Goal: Task Accomplishment & Management: Manage account settings

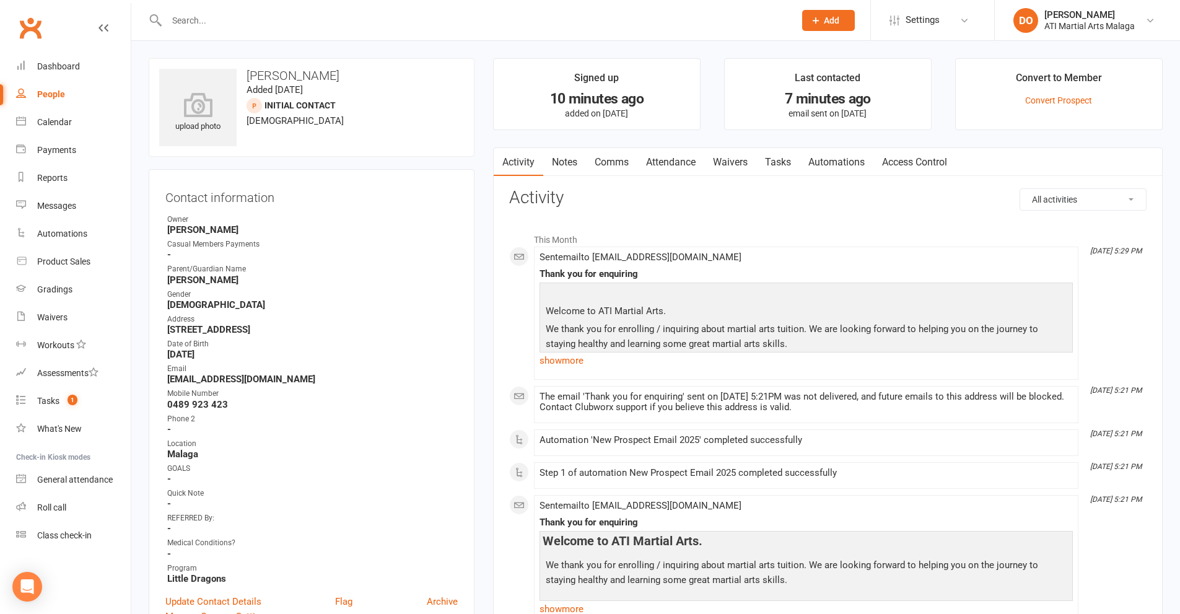
click at [350, 25] on input "text" at bounding box center [474, 20] width 623 height 17
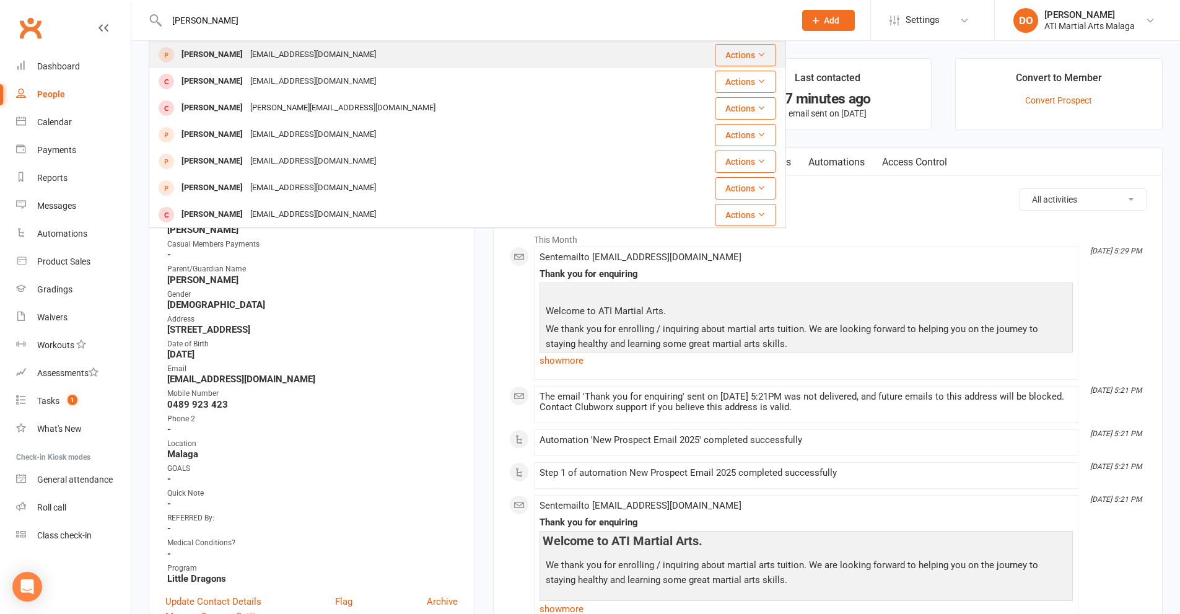
type input "tommy osullivan"
click at [351, 53] on div "natashahennelly14@gmail.com" at bounding box center [313, 55] width 133 height 18
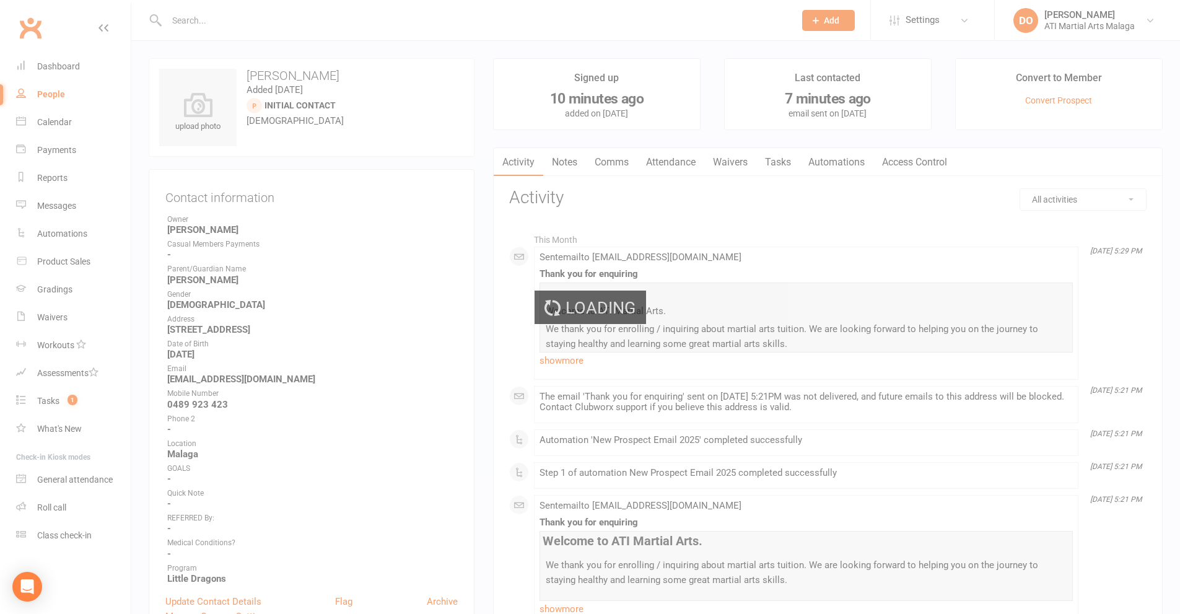
click at [432, 331] on div "Loading" at bounding box center [590, 307] width 1180 height 614
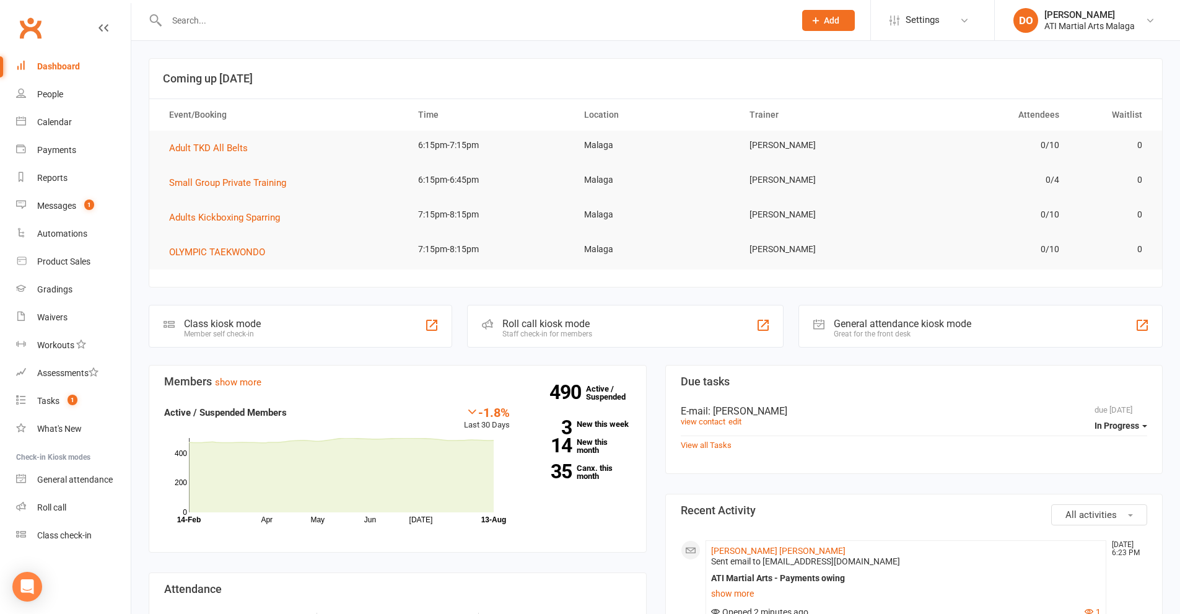
click at [405, 26] on input "text" at bounding box center [474, 20] width 623 height 17
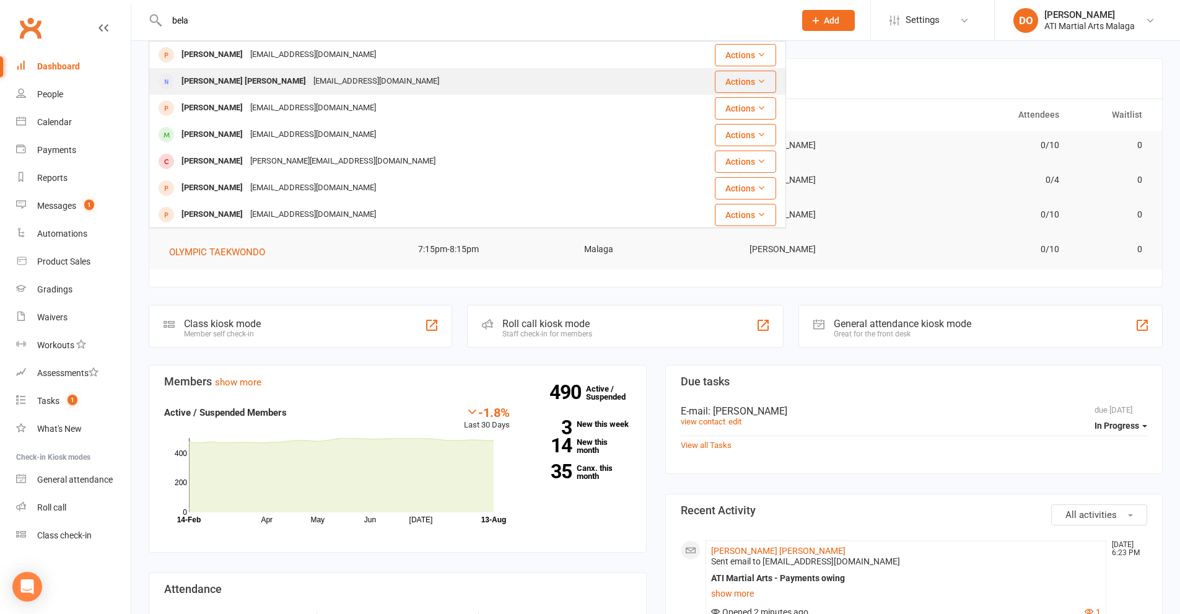
type input "bela"
click at [310, 81] on div "[EMAIL_ADDRESS][DOMAIN_NAME]" at bounding box center [376, 81] width 133 height 18
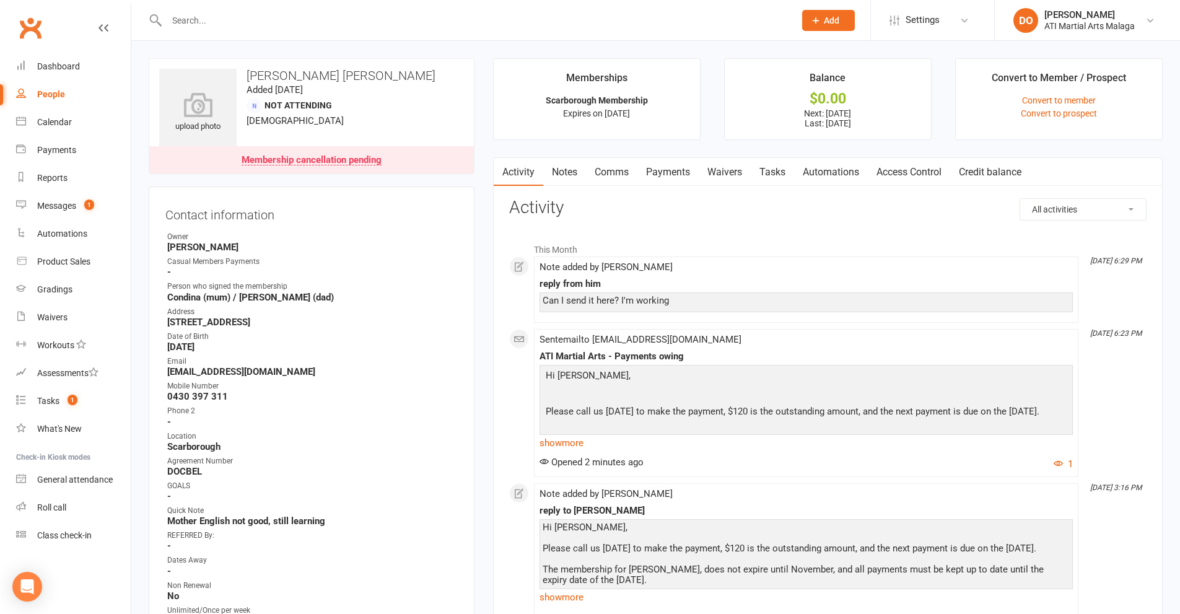
click at [565, 176] on link "Notes" at bounding box center [564, 172] width 43 height 28
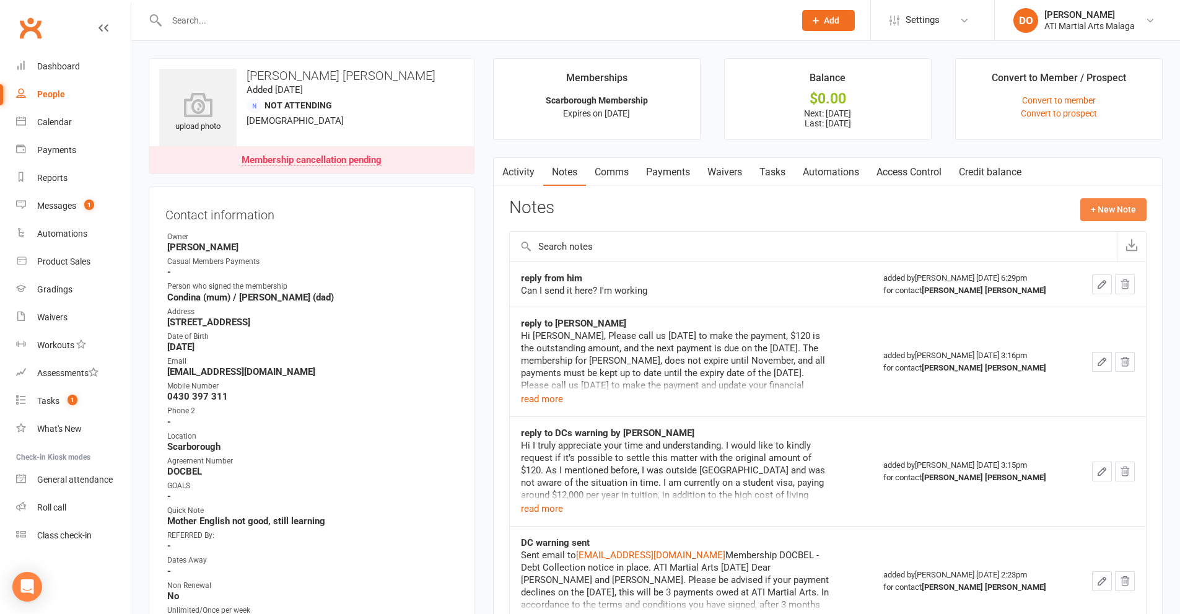
click at [1124, 213] on button "+ New Note" at bounding box center [1113, 209] width 66 height 22
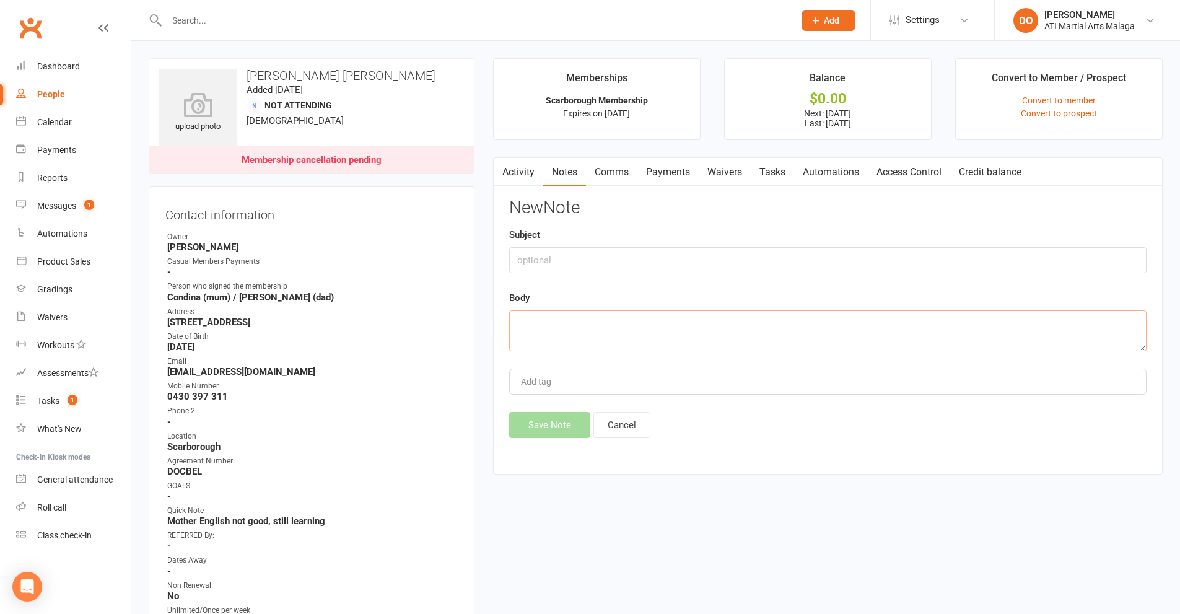
click at [590, 335] on textarea at bounding box center [828, 330] width 638 height 41
paste textarea "Hi [PERSON_NAME], You need to call us with a card so we can take the payment fr…"
type textarea "Hi [PERSON_NAME], You need to call us with a card so we can take the payment fr…"
click at [597, 254] on input "text" at bounding box center [828, 260] width 638 height 26
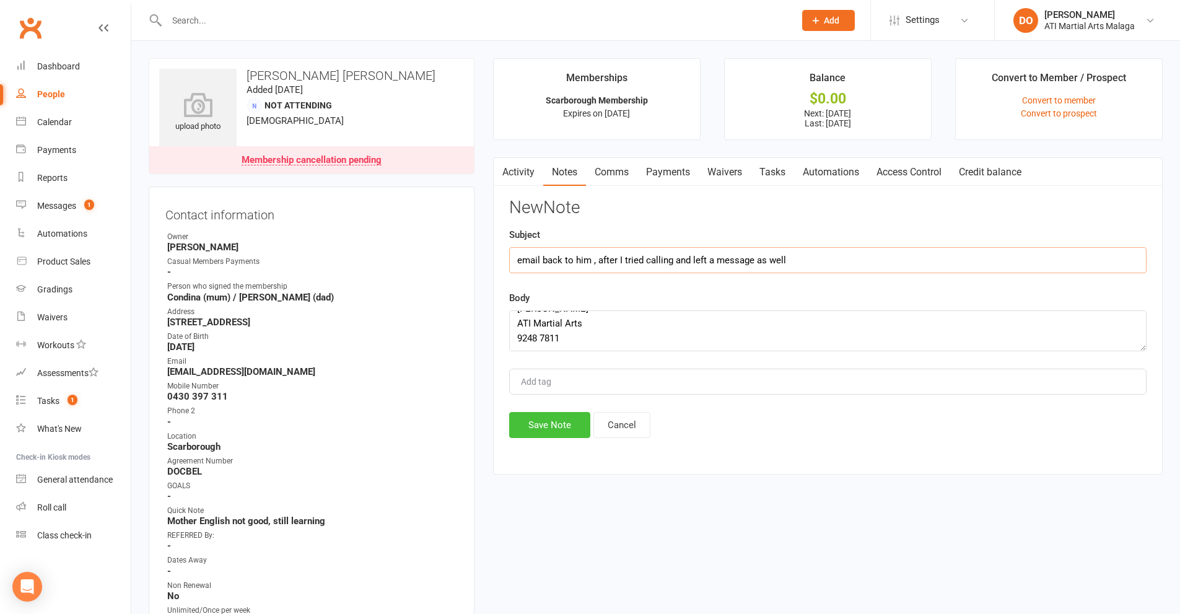
type input "email back to him , after I tried calling and left a message as well"
click at [561, 432] on button "Save Note" at bounding box center [549, 425] width 81 height 26
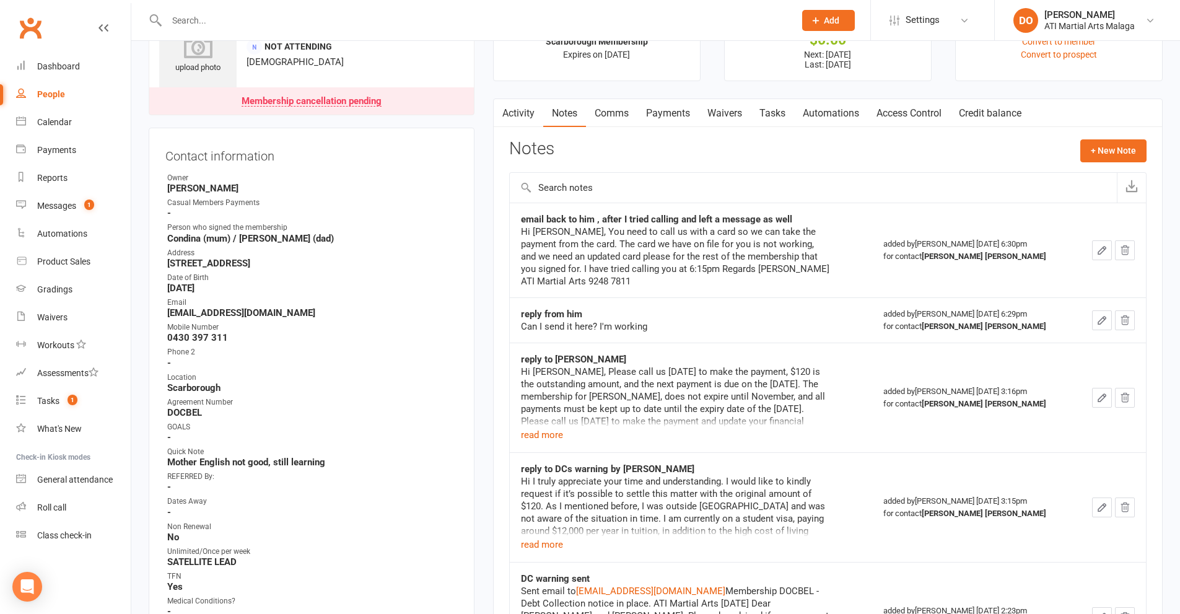
scroll to position [0, 0]
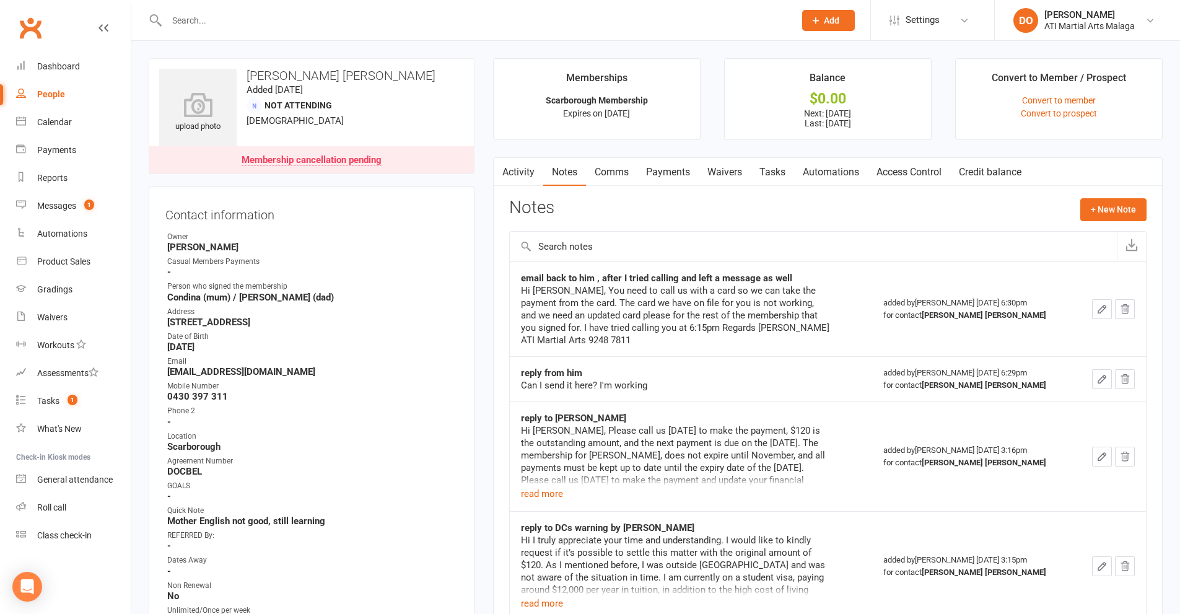
click at [612, 175] on link "Comms" at bounding box center [611, 172] width 51 height 28
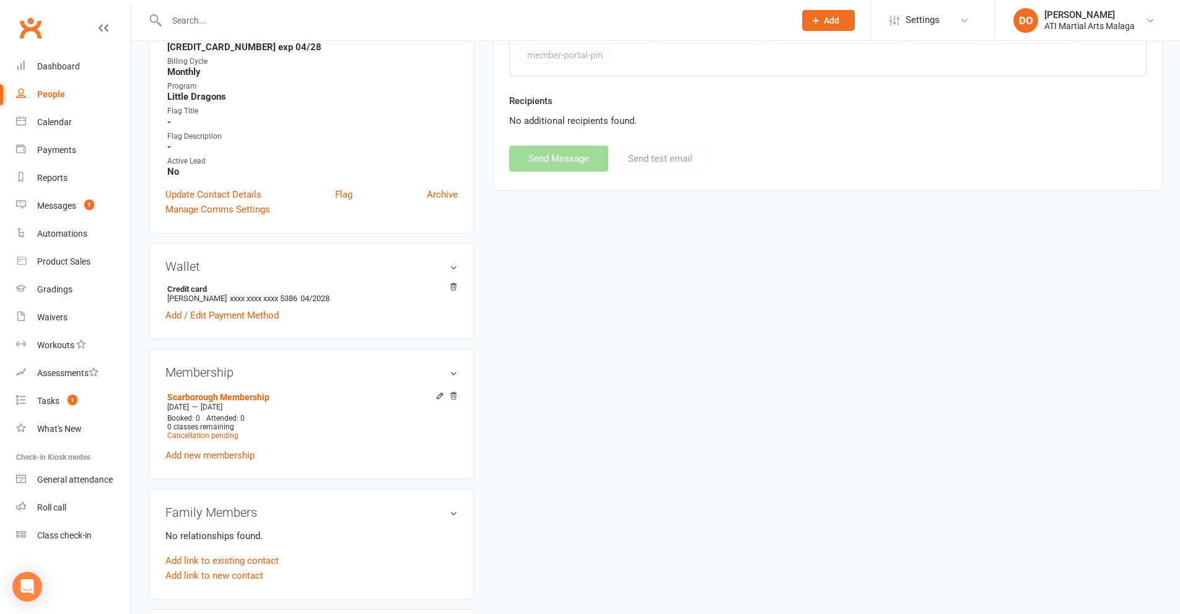
scroll to position [714, 0]
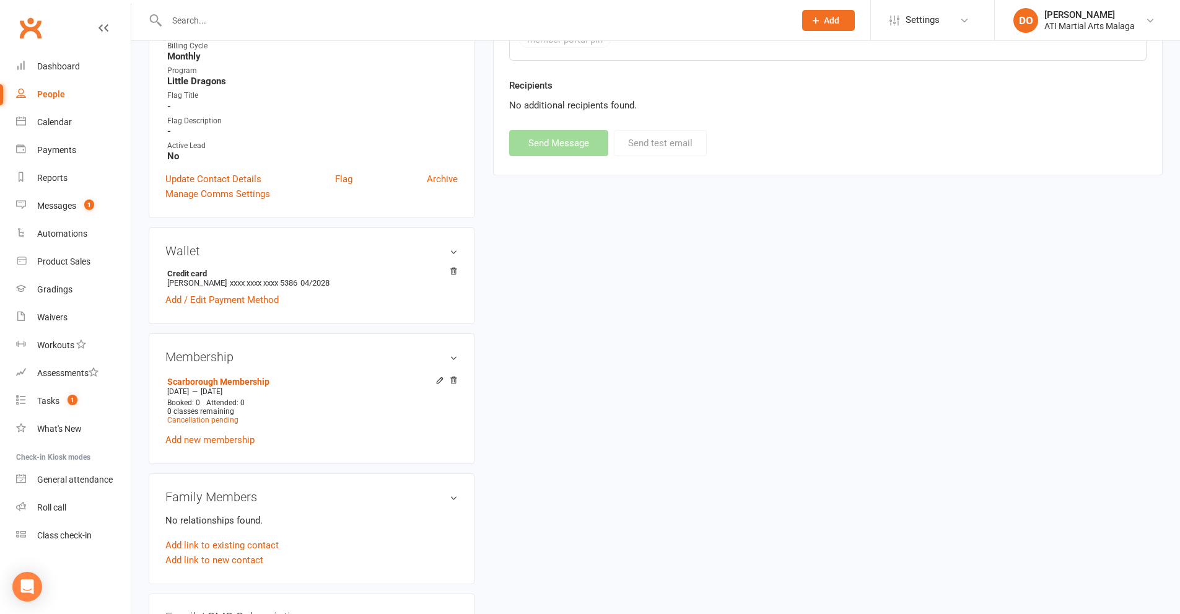
drag, startPoint x: 250, startPoint y: 284, endPoint x: 162, endPoint y: 287, distance: 88.0
click at [162, 287] on div "Wallet Credit card [PERSON_NAME] xxxx xxxx xxxx 5386 04/2028 Add / Edit Payment…" at bounding box center [312, 275] width 326 height 97
copy li "[PERSON_NAME]"
click at [206, 299] on link "Add / Edit Payment Method" at bounding box center [221, 299] width 113 height 15
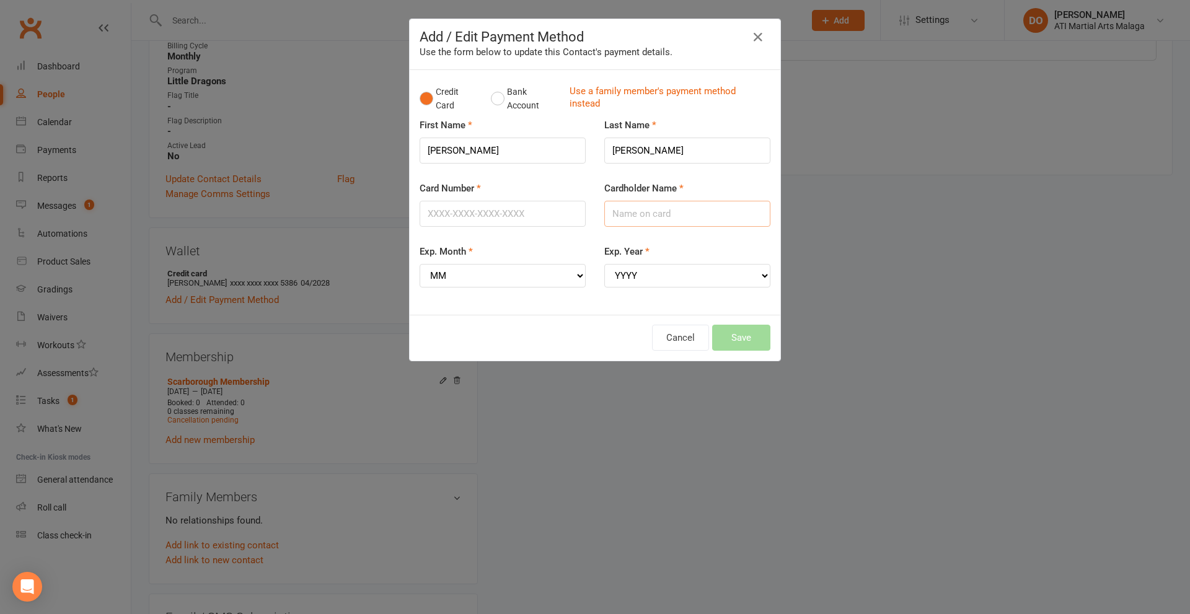
click at [646, 219] on input "Cardholder Name" at bounding box center [687, 214] width 166 height 26
paste input "[PERSON_NAME]"
type input "[PERSON_NAME]"
click at [545, 211] on input "Card Number" at bounding box center [502, 214] width 166 height 26
type input "[CREDIT_CARD_NUMBER]"
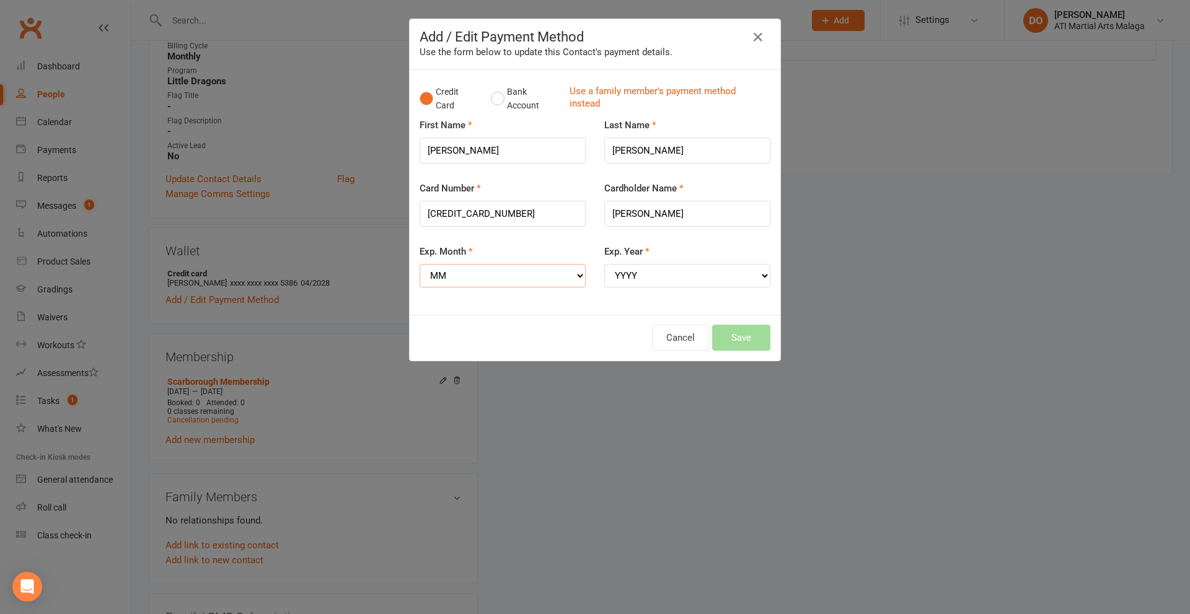
click at [525, 283] on select "MM 01 02 03 04 05 06 07 08 09 10 11 12" at bounding box center [502, 276] width 166 height 24
select select "08"
click at [419, 264] on select "MM 01 02 03 04 05 06 07 08 09 10 11 12" at bounding box center [502, 276] width 166 height 24
click at [708, 279] on select "YYYY 2025 2026 2027 2028 2029 2030 2031 2032 2033 2034" at bounding box center [687, 276] width 166 height 24
select select "2029"
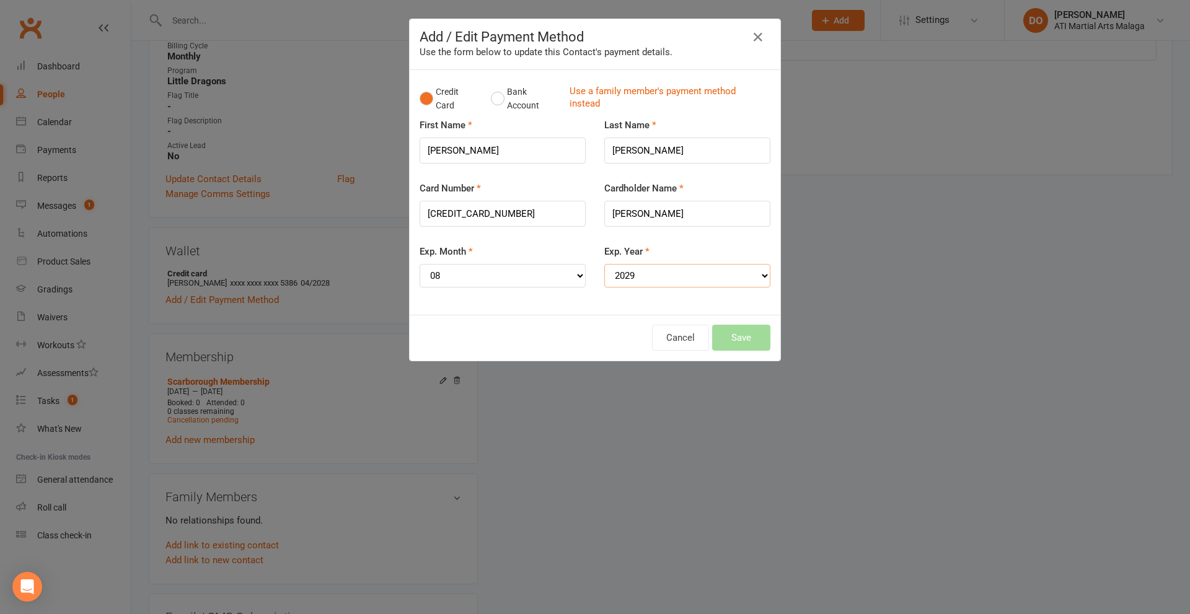
click at [604, 264] on select "YYYY 2025 2026 2027 2028 2029 2030 2031 2032 2033 2034" at bounding box center [687, 276] width 166 height 24
click at [753, 335] on button "Save" at bounding box center [741, 338] width 58 height 26
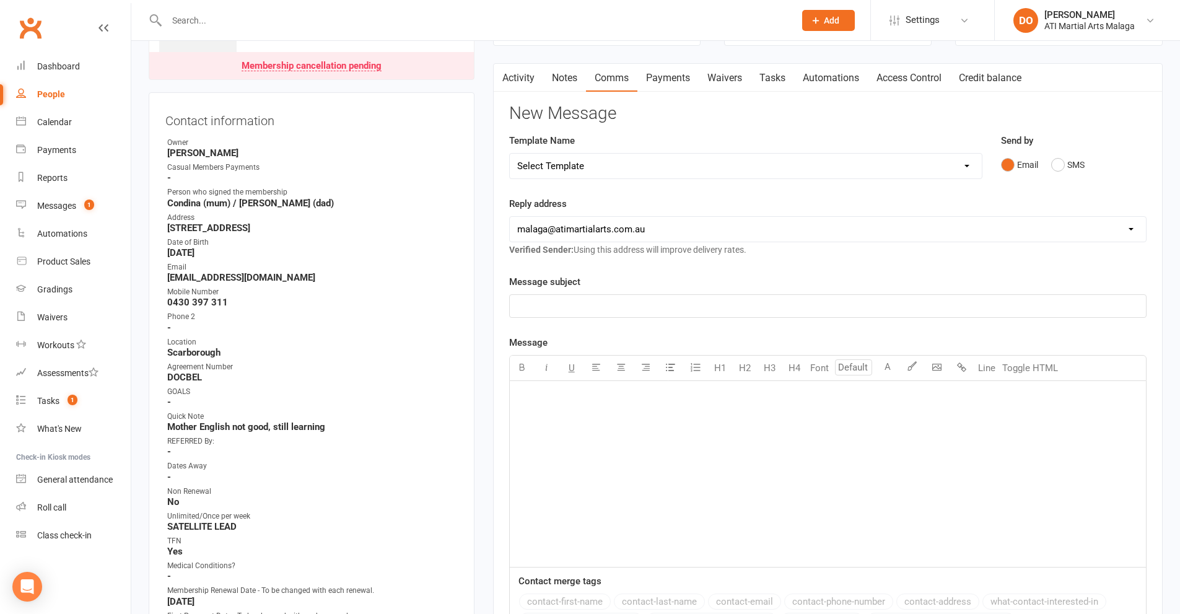
scroll to position [0, 0]
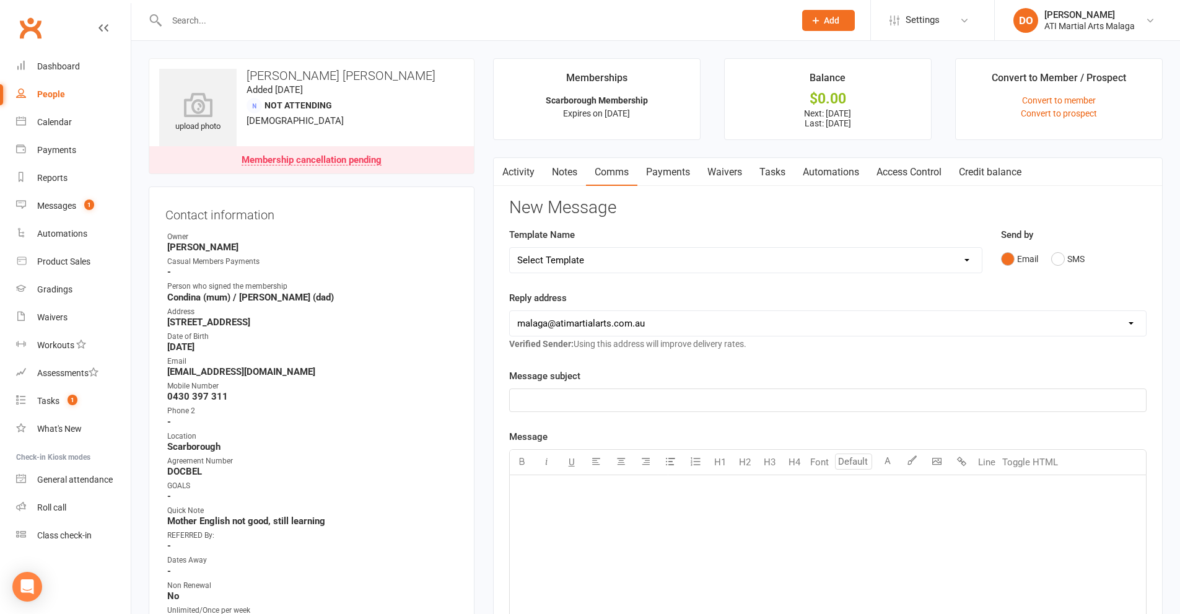
click at [792, 545] on div "﻿" at bounding box center [828, 568] width 636 height 186
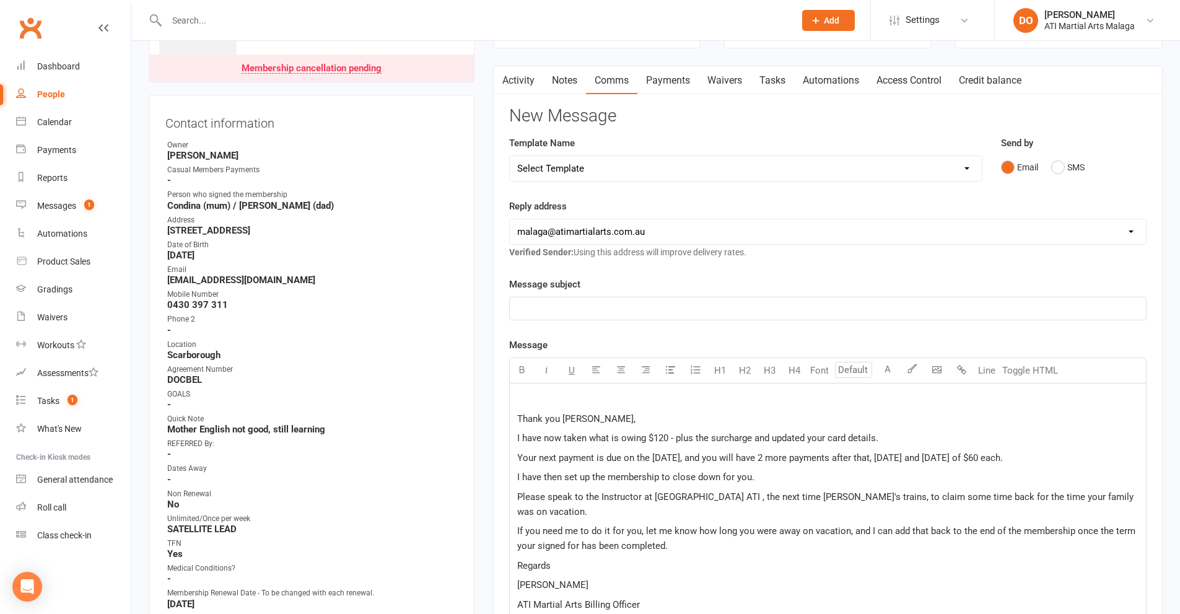
scroll to position [88, 0]
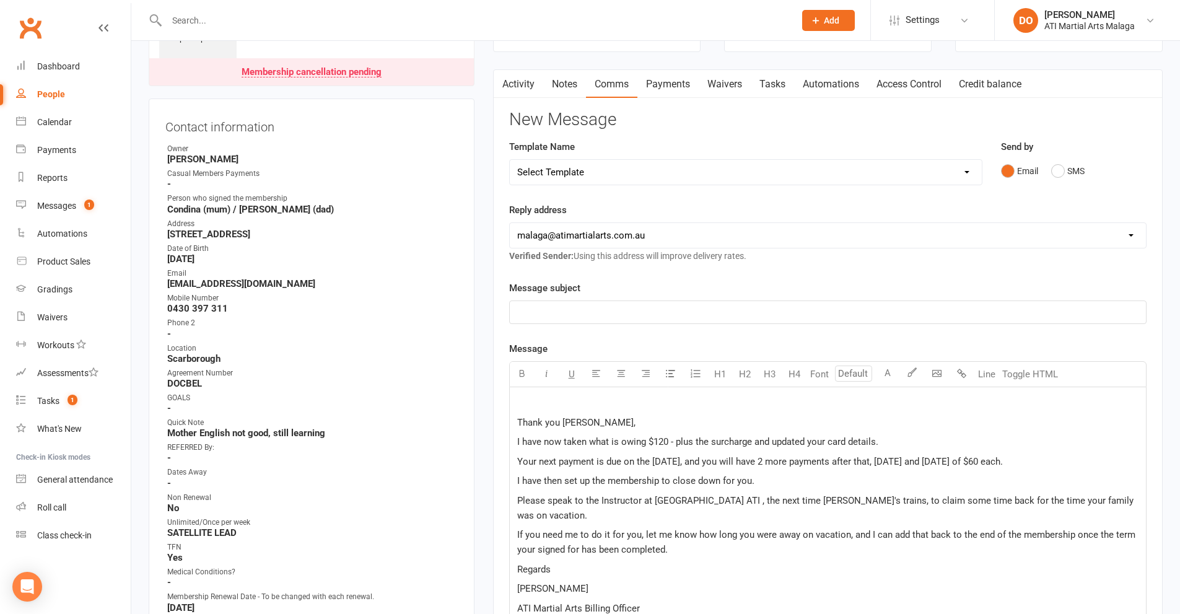
click at [620, 310] on p "﻿" at bounding box center [827, 312] width 621 height 15
click at [662, 310] on span "ATI Martial Arts - Payments now upto date" at bounding box center [604, 312] width 175 height 11
click at [711, 310] on p "ATI Martial Arts - Payments now up to date" at bounding box center [827, 312] width 621 height 15
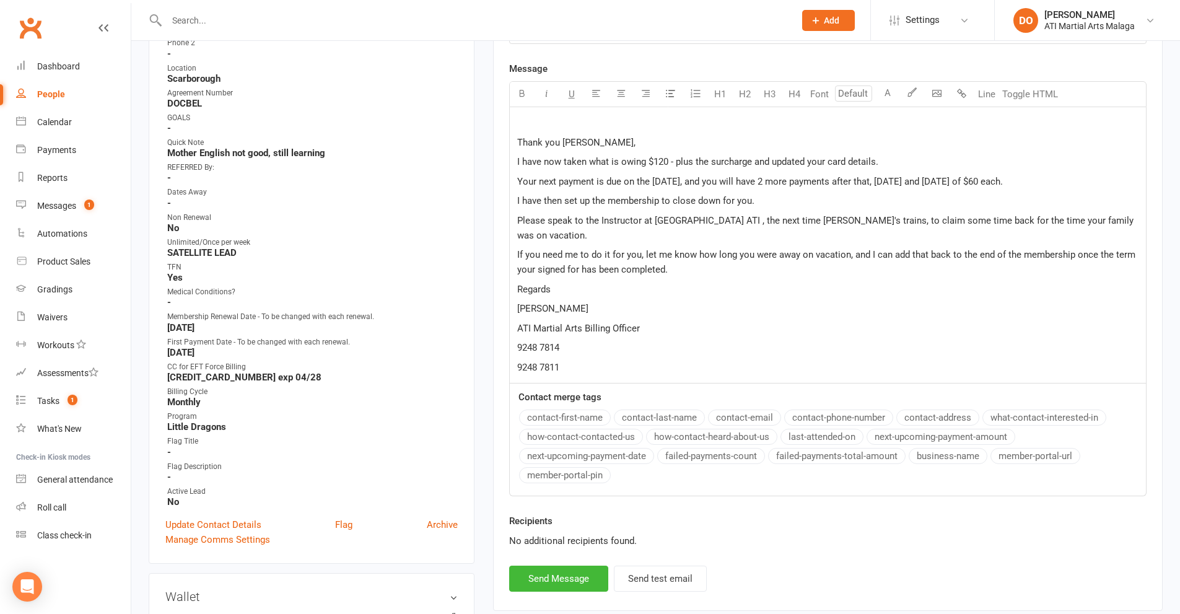
scroll to position [522, 0]
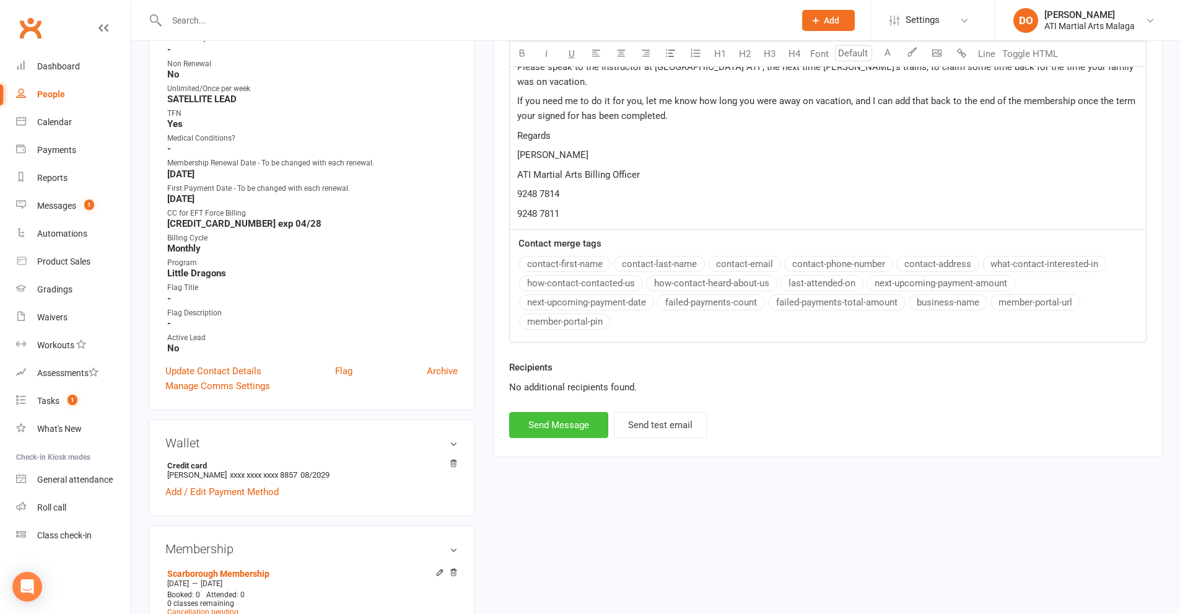
click at [585, 418] on button "Send Message" at bounding box center [558, 425] width 99 height 26
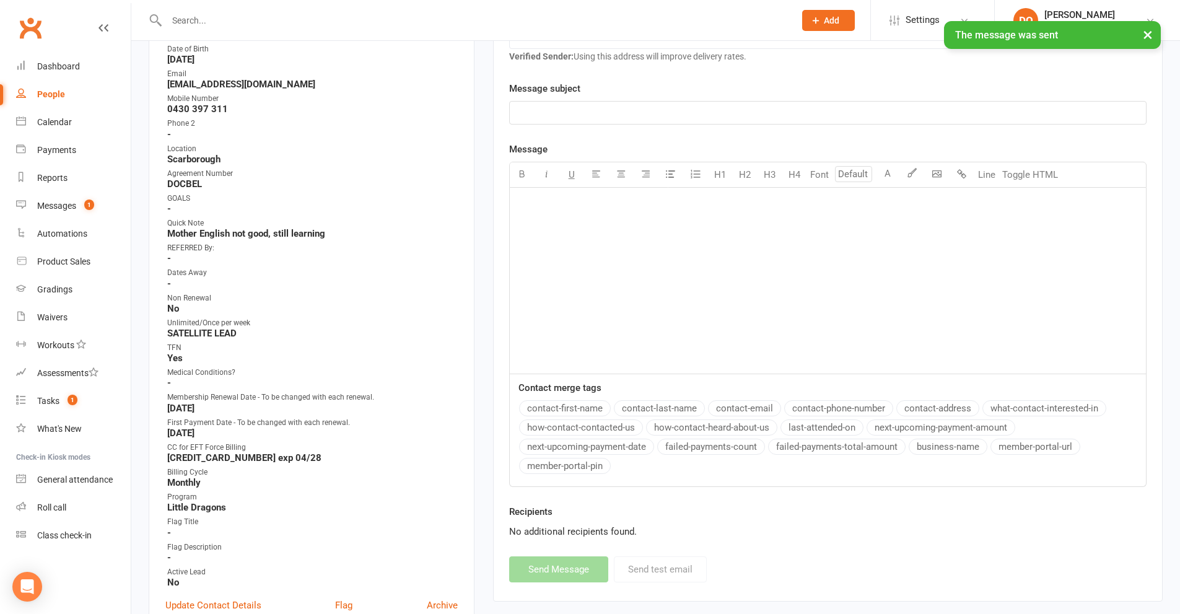
scroll to position [372, 0]
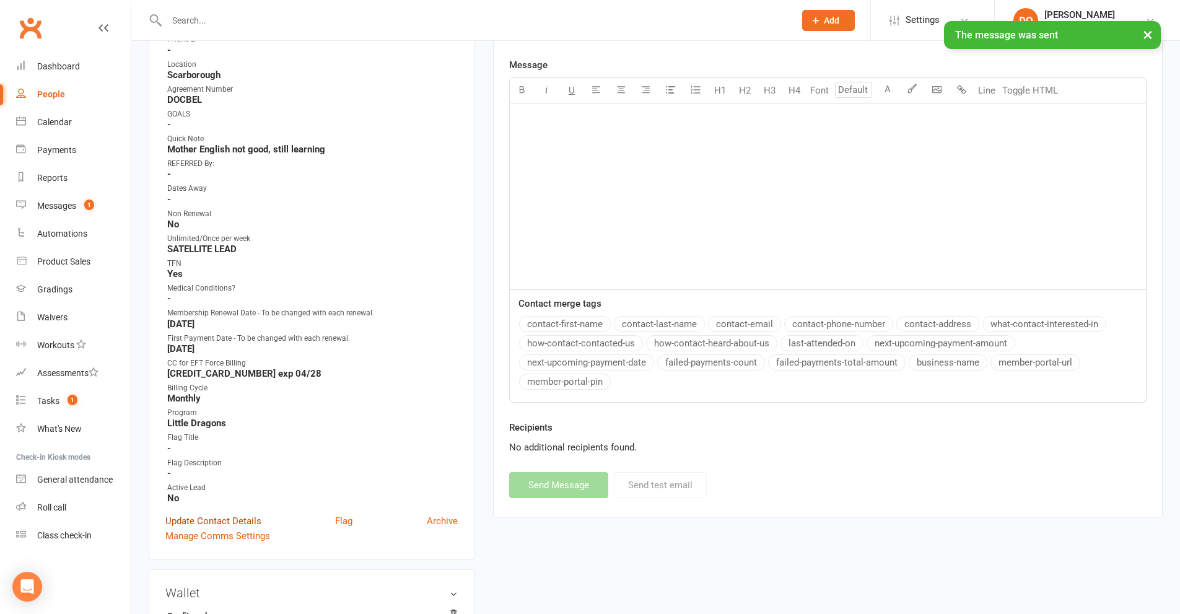
click at [222, 524] on link "Update Contact Details" at bounding box center [213, 521] width 96 height 15
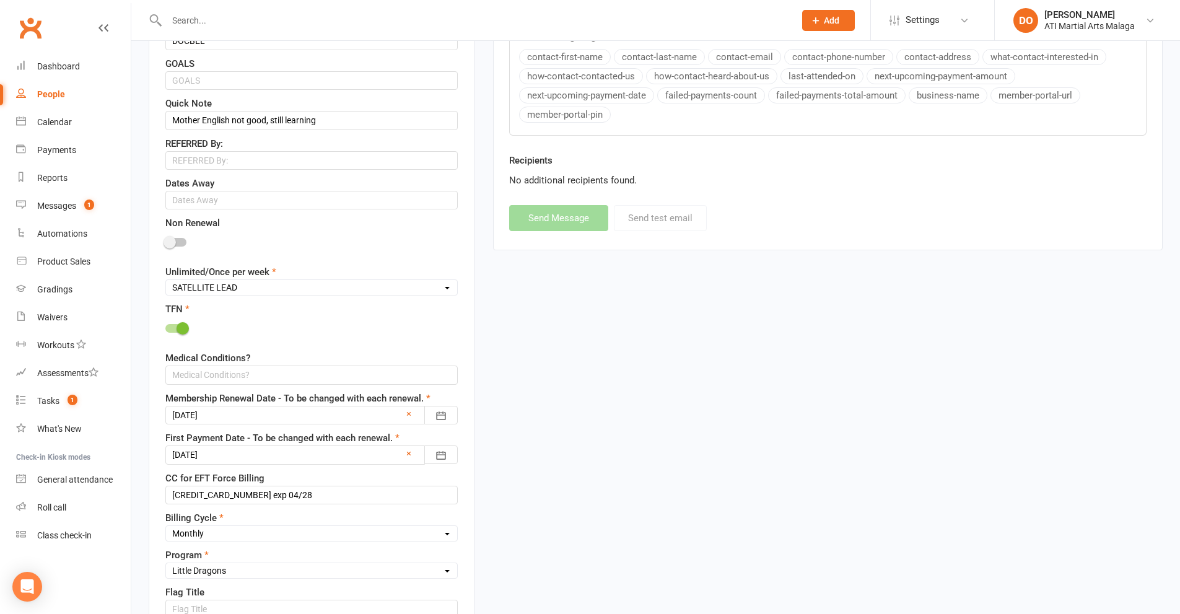
scroll to position [802, 0]
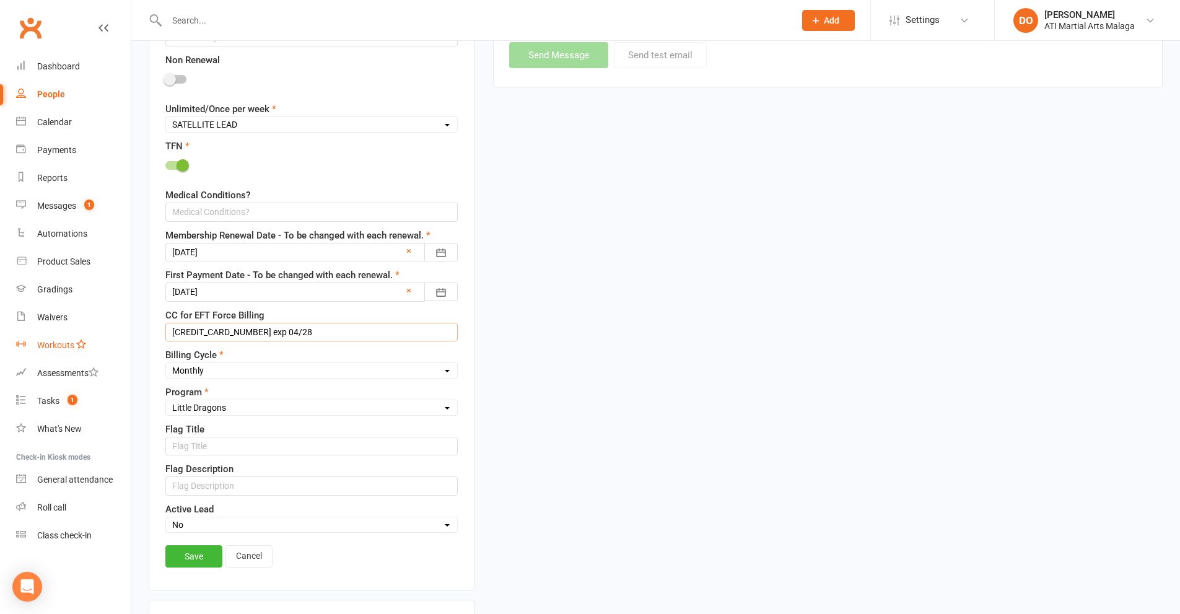
drag, startPoint x: 320, startPoint y: 336, endPoint x: 119, endPoint y: 344, distance: 200.9
click at [119, 344] on ui-view "Prospect Member Non-attending contact Class / event Appointment Grading event T…" at bounding box center [590, 208] width 1180 height 2015
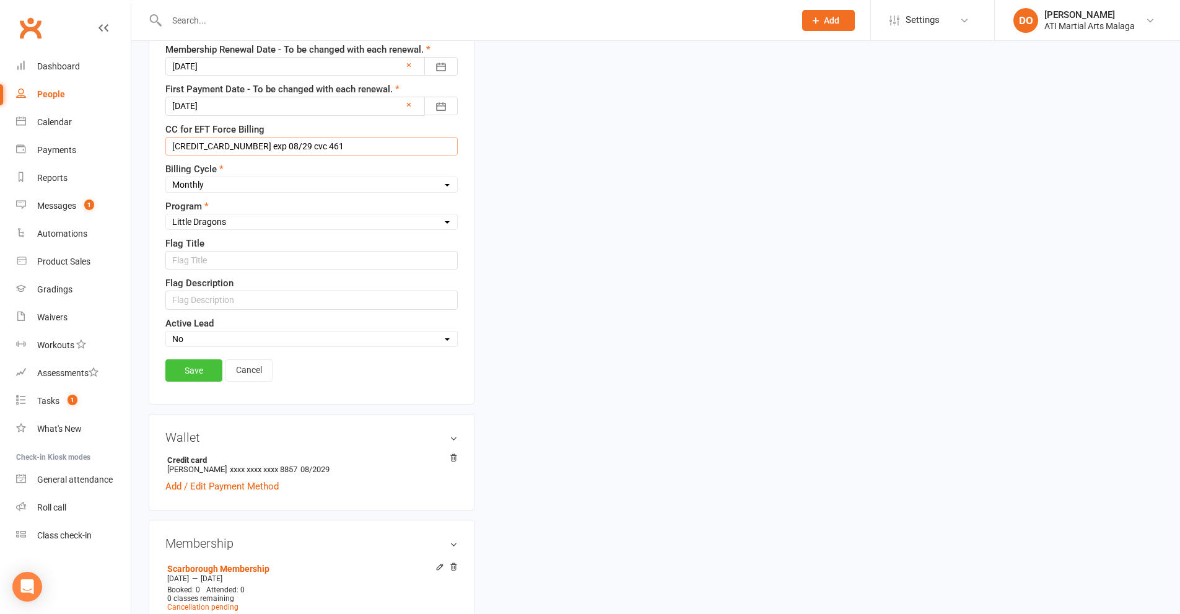
type input "[CREDIT_CARD_NUMBER] exp 08/29 cvc 461"
click at [198, 379] on link "Save" at bounding box center [193, 370] width 57 height 22
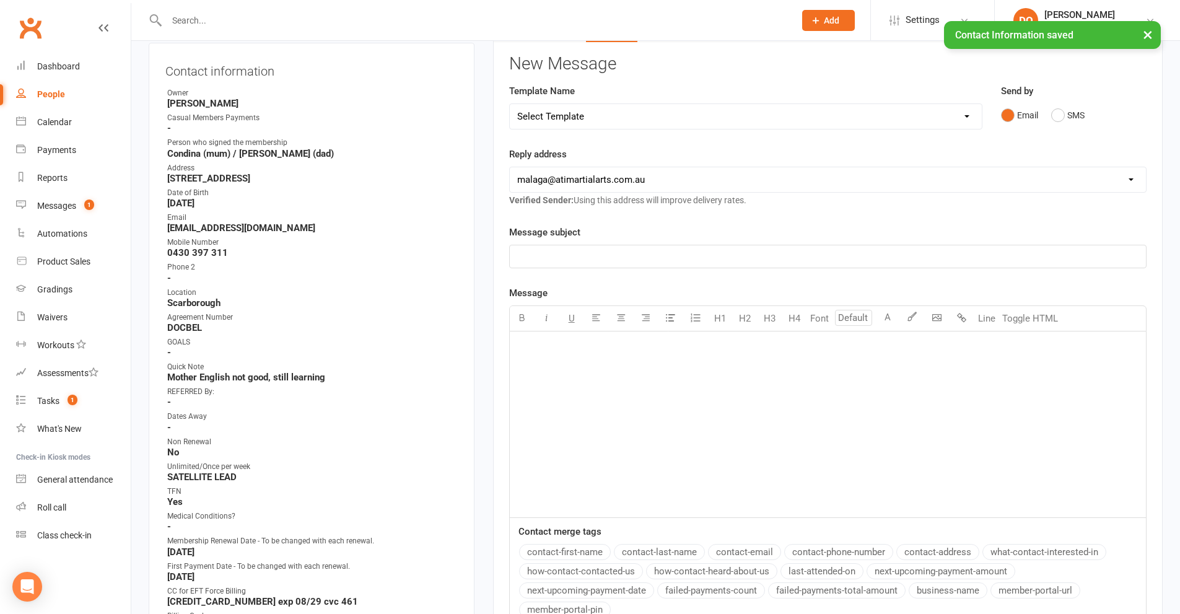
scroll to position [0, 0]
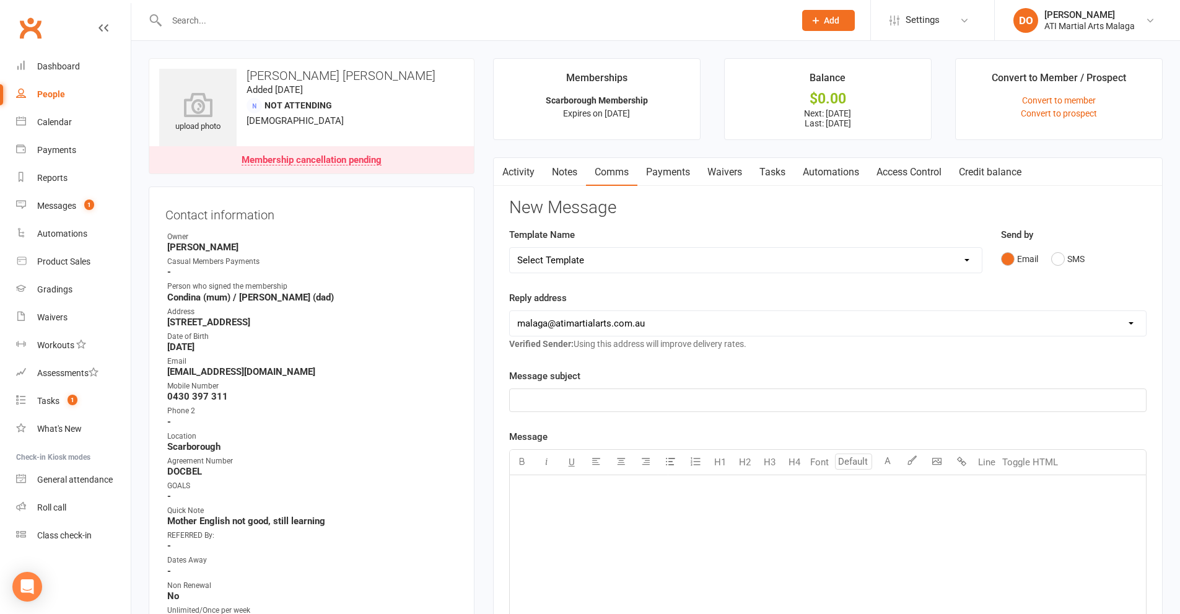
drag, startPoint x: 663, startPoint y: 181, endPoint x: 751, endPoint y: 269, distance: 124.9
click at [664, 181] on link "Payments" at bounding box center [668, 172] width 61 height 28
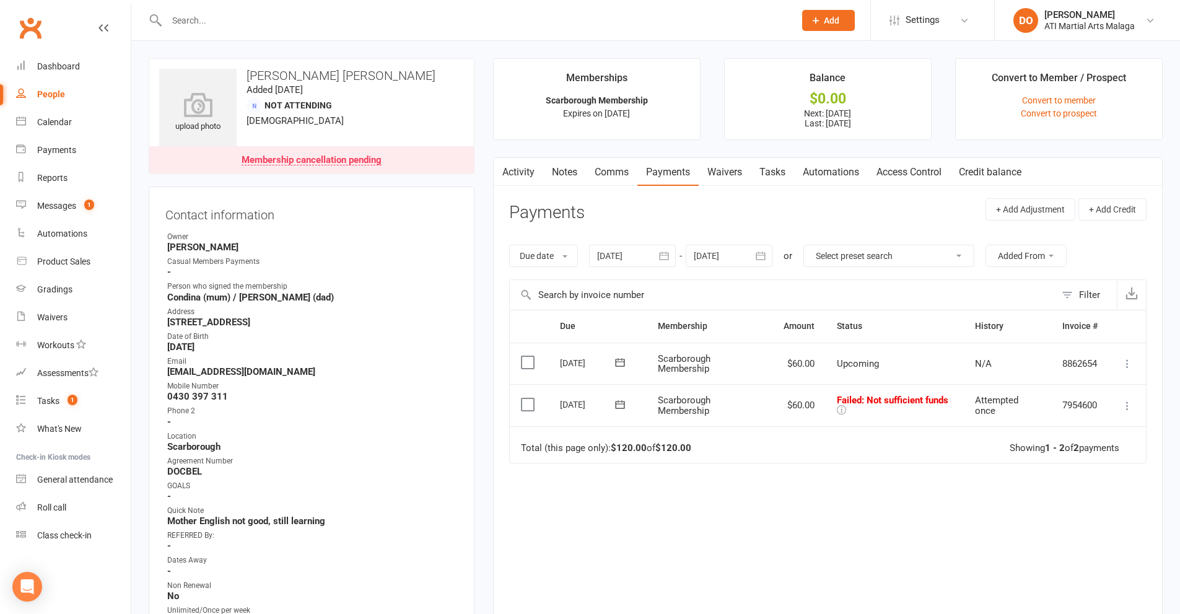
click at [673, 255] on button "button" at bounding box center [665, 256] width 22 height 22
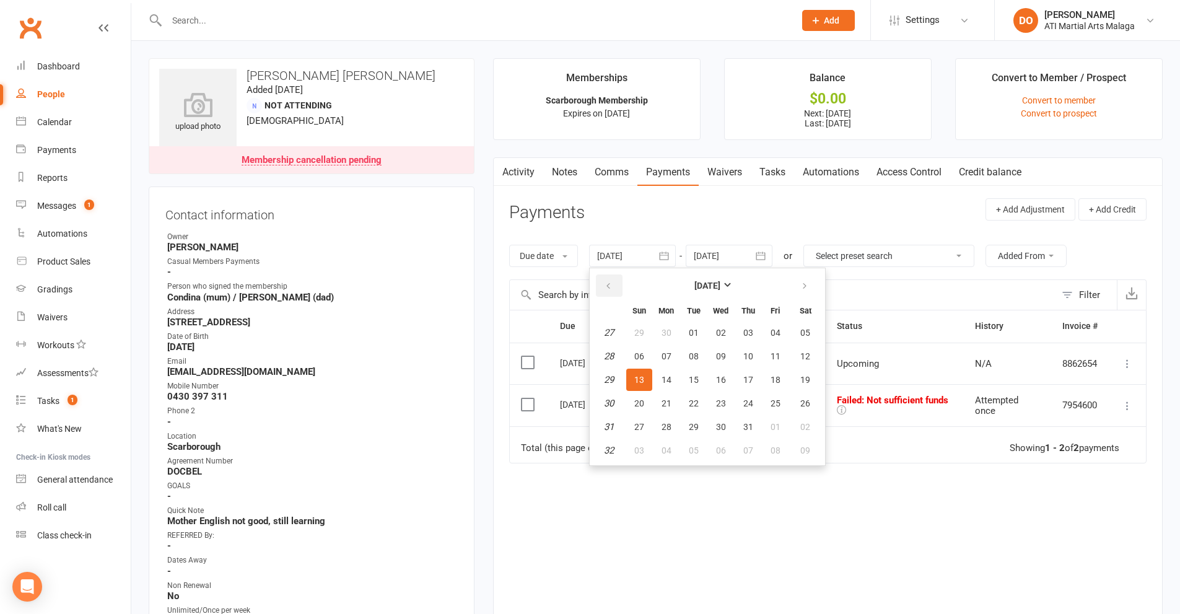
click at [605, 286] on button "button" at bounding box center [609, 285] width 27 height 22
click at [725, 377] on span "16" at bounding box center [721, 380] width 10 height 10
type input "[DATE]"
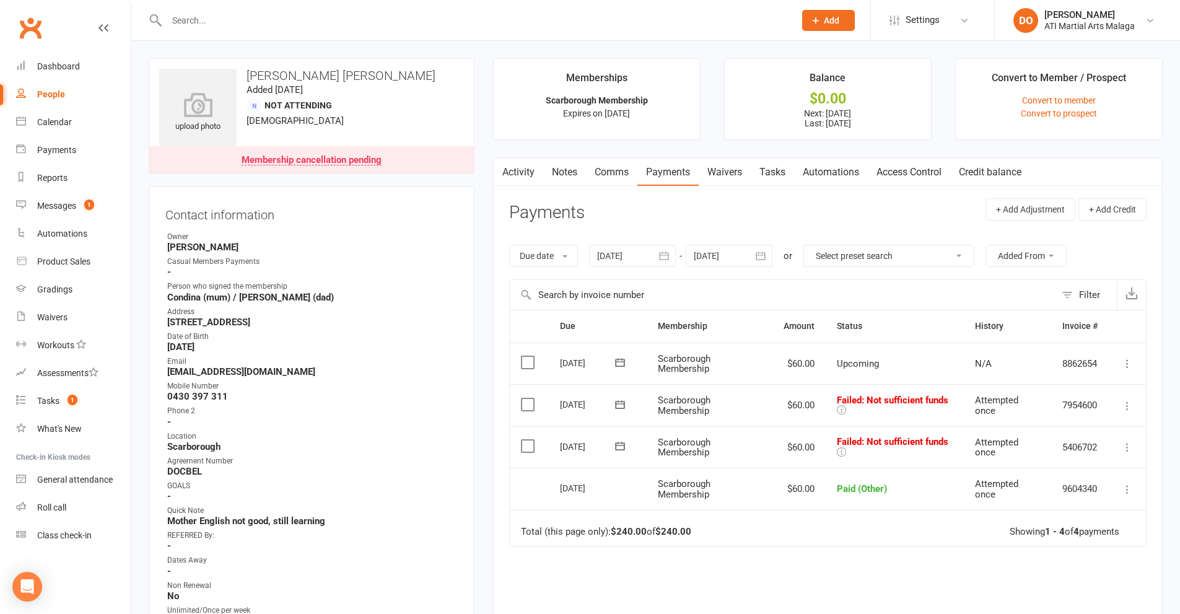
click at [526, 445] on label at bounding box center [529, 446] width 17 height 12
click at [526, 440] on input "checkbox" at bounding box center [525, 440] width 8 height 0
click at [527, 400] on label at bounding box center [529, 404] width 17 height 12
click at [527, 398] on input "checkbox" at bounding box center [525, 398] width 8 height 0
click at [1103, 583] on button "Change status" at bounding box center [1114, 585] width 98 height 26
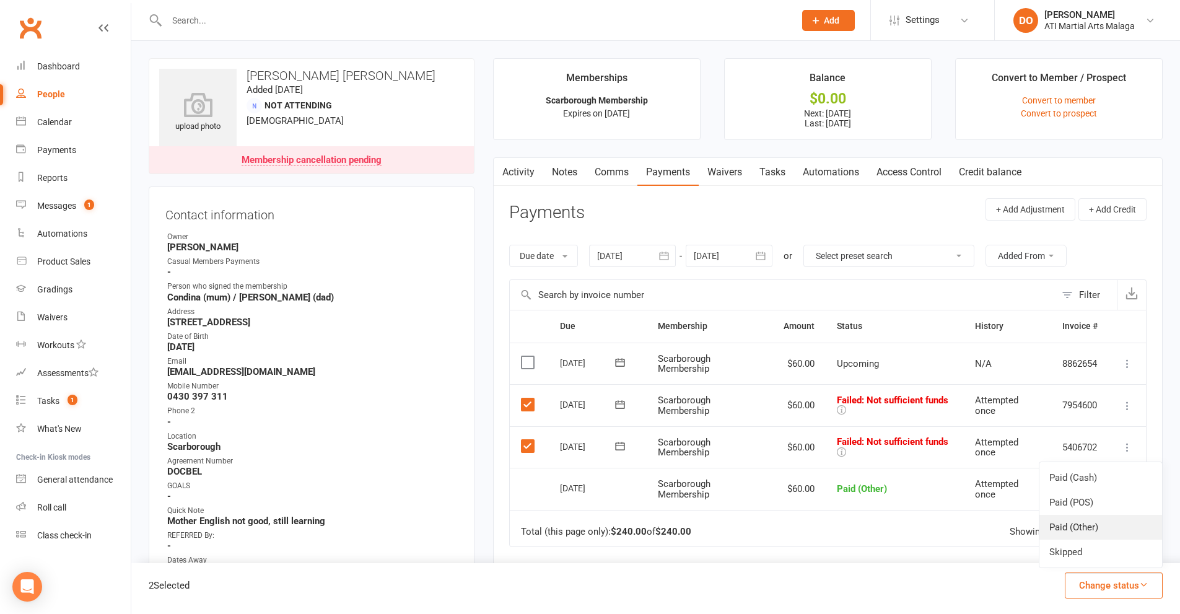
click at [1090, 532] on link "Paid (Other)" at bounding box center [1101, 527] width 123 height 25
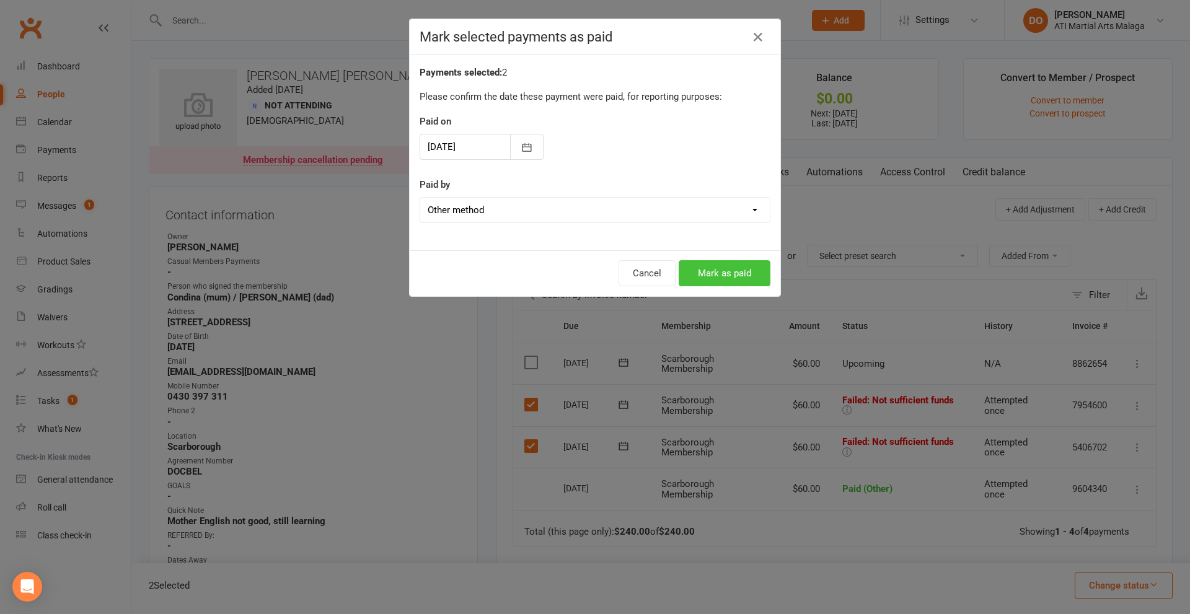
click at [729, 269] on button "Mark as paid" at bounding box center [724, 273] width 92 height 26
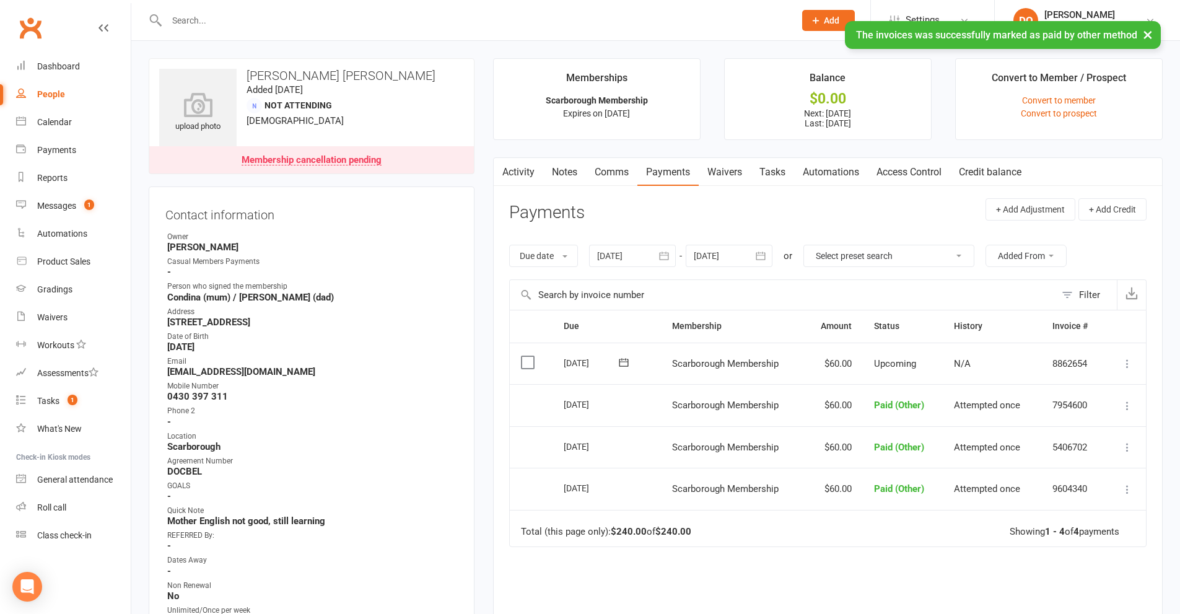
click at [567, 177] on link "Notes" at bounding box center [564, 172] width 43 height 28
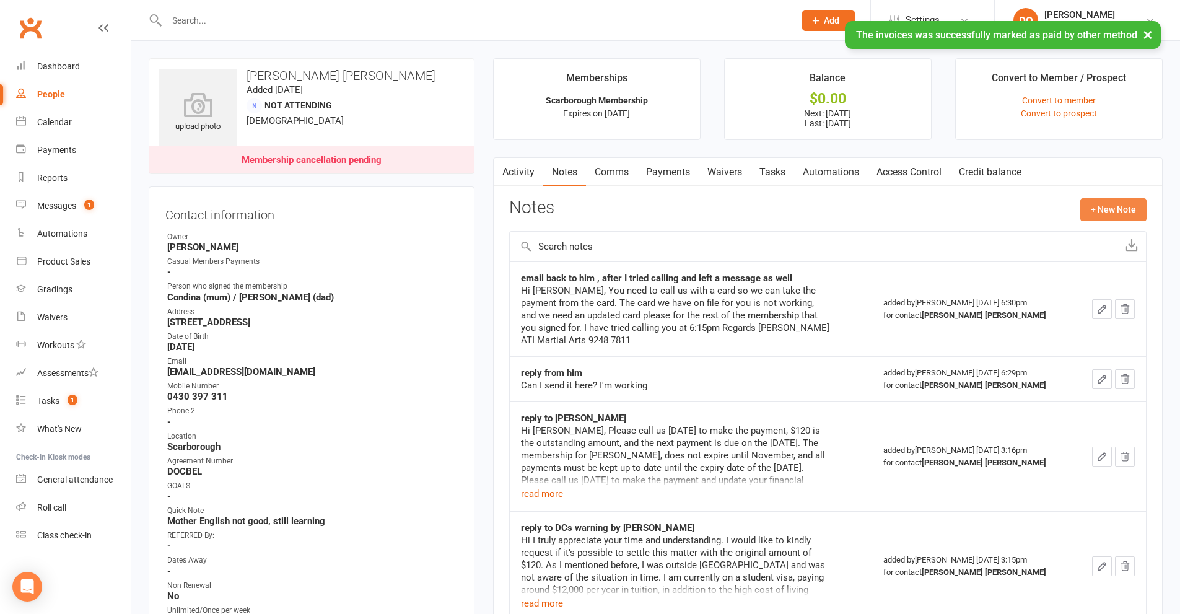
click at [1113, 210] on button "+ New Note" at bounding box center [1113, 209] width 66 height 22
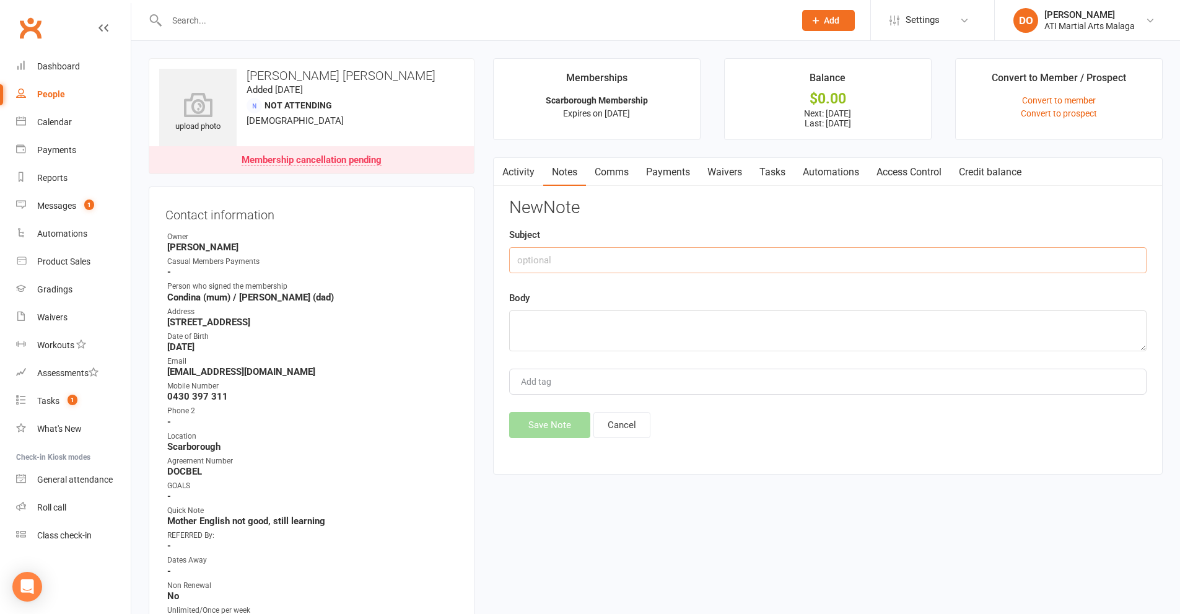
click at [629, 265] on input "text" at bounding box center [828, 260] width 638 height 26
type input "Finally !!"
click at [613, 326] on textarea at bounding box center [828, 330] width 638 height 41
type textarea "June and July now PAID"
click at [577, 427] on button "Save Note" at bounding box center [549, 425] width 81 height 26
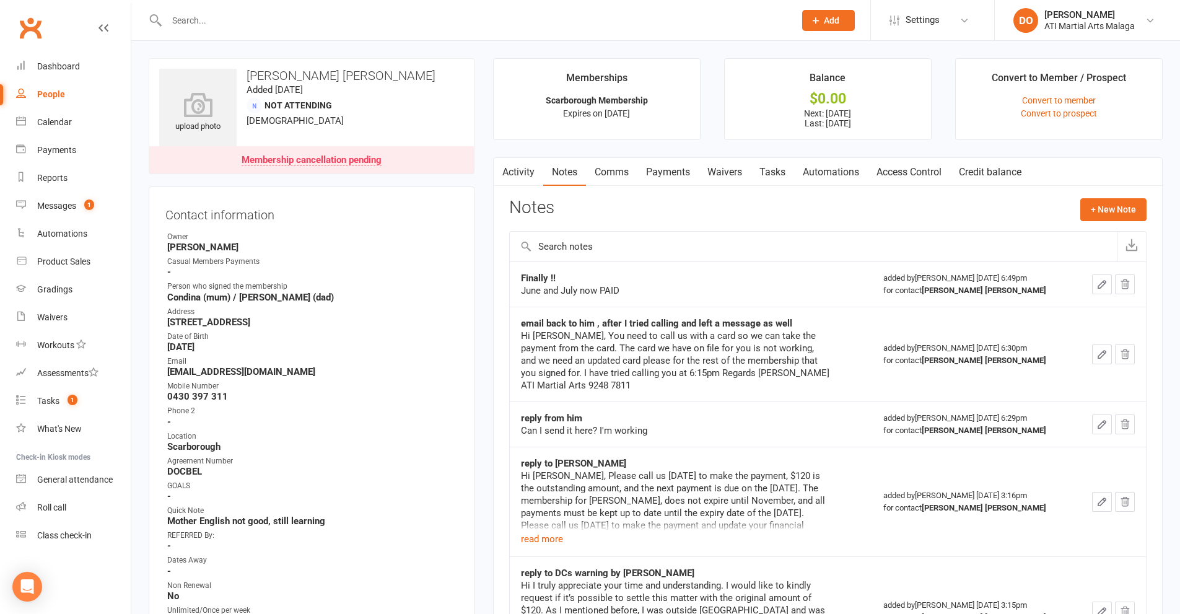
click at [603, 172] on link "Comms" at bounding box center [611, 172] width 51 height 28
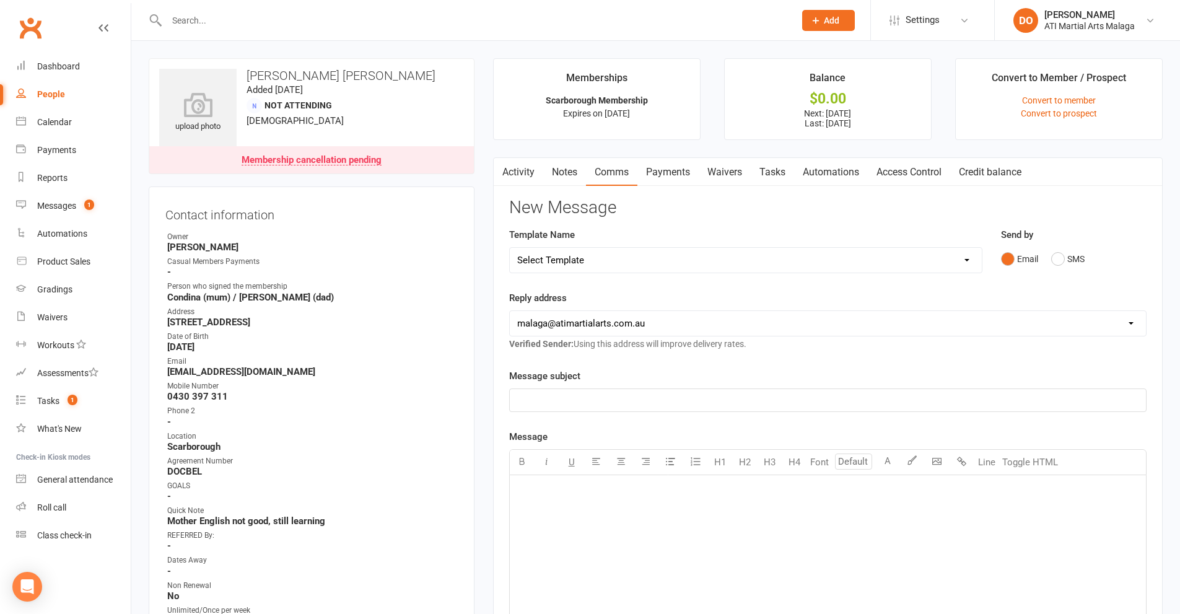
click at [527, 169] on link "Activity" at bounding box center [519, 172] width 50 height 28
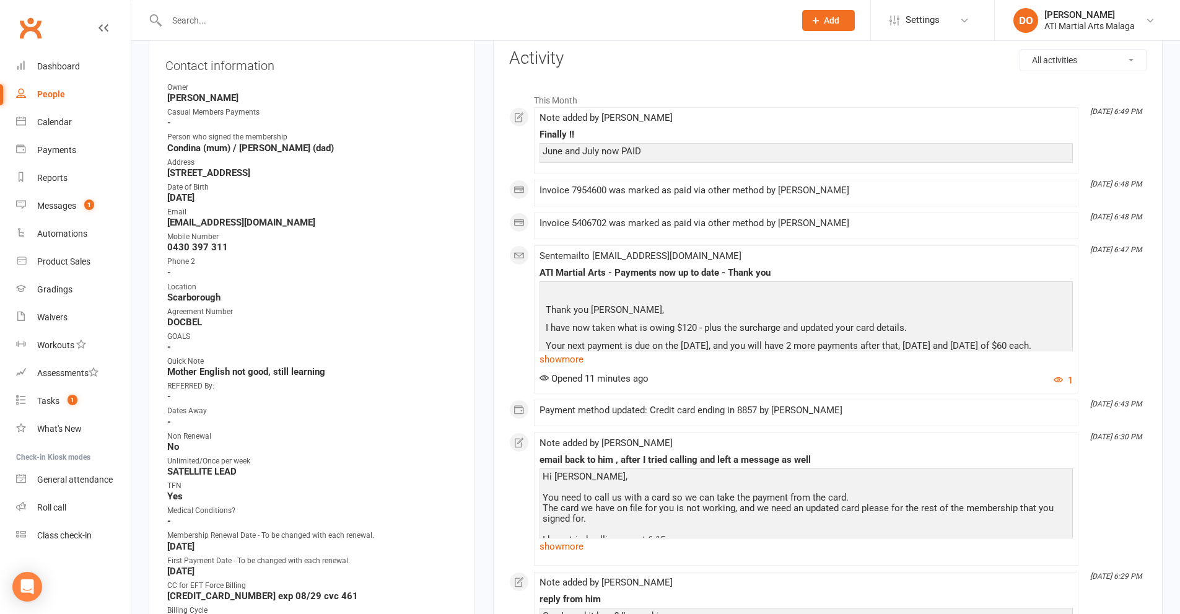
scroll to position [186, 0]
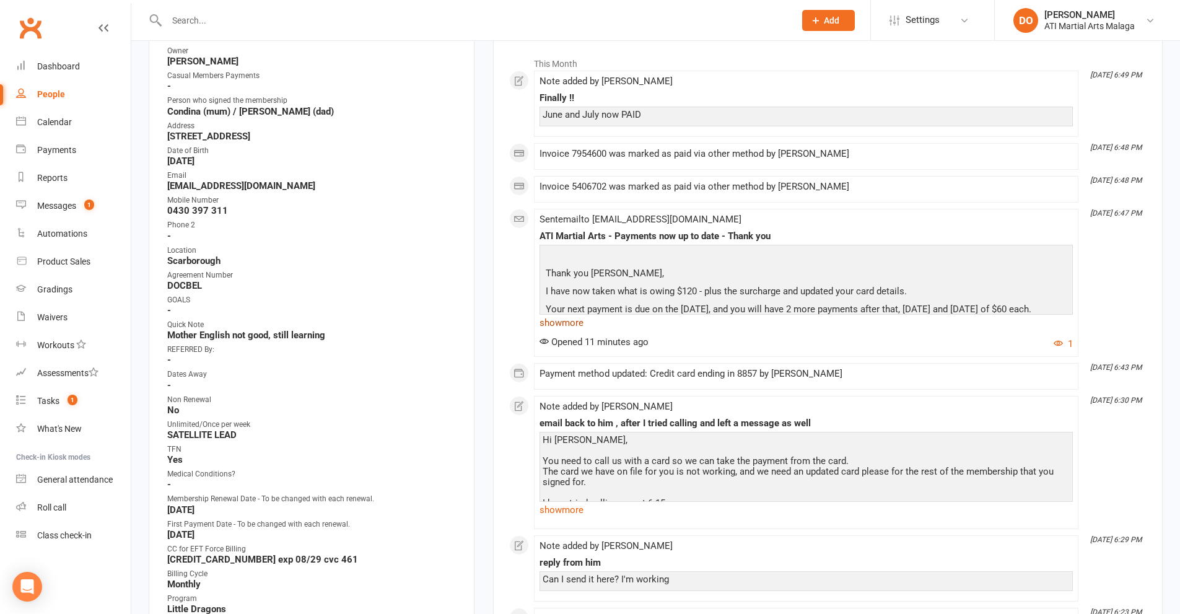
click at [575, 331] on link "show more" at bounding box center [806, 322] width 533 height 17
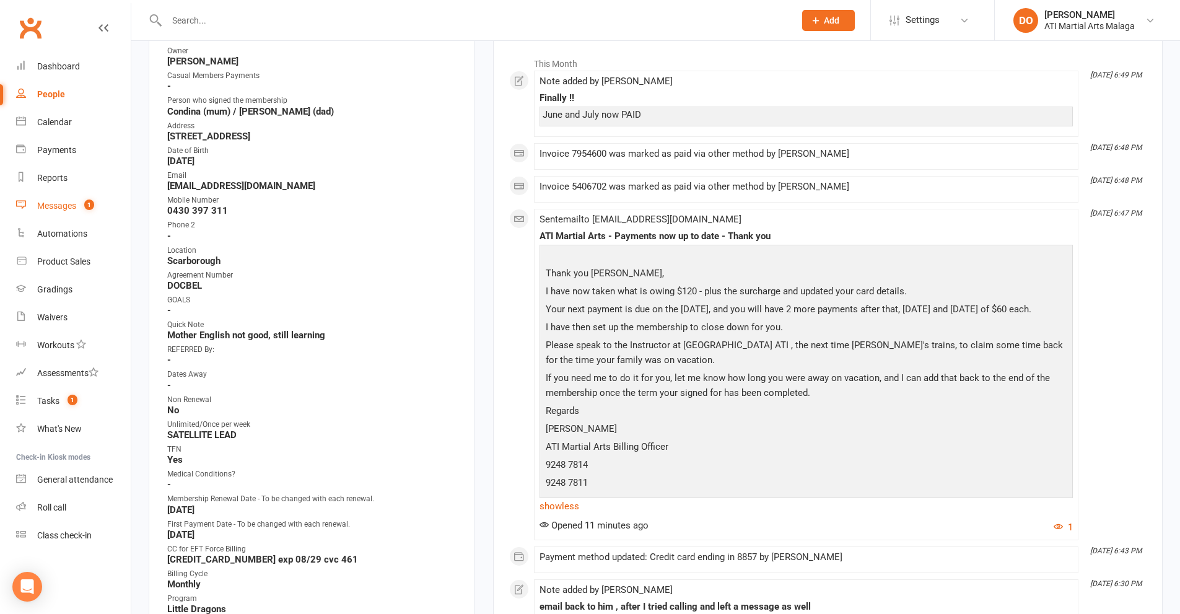
click at [67, 194] on link "Messages 1" at bounding box center [73, 206] width 115 height 28
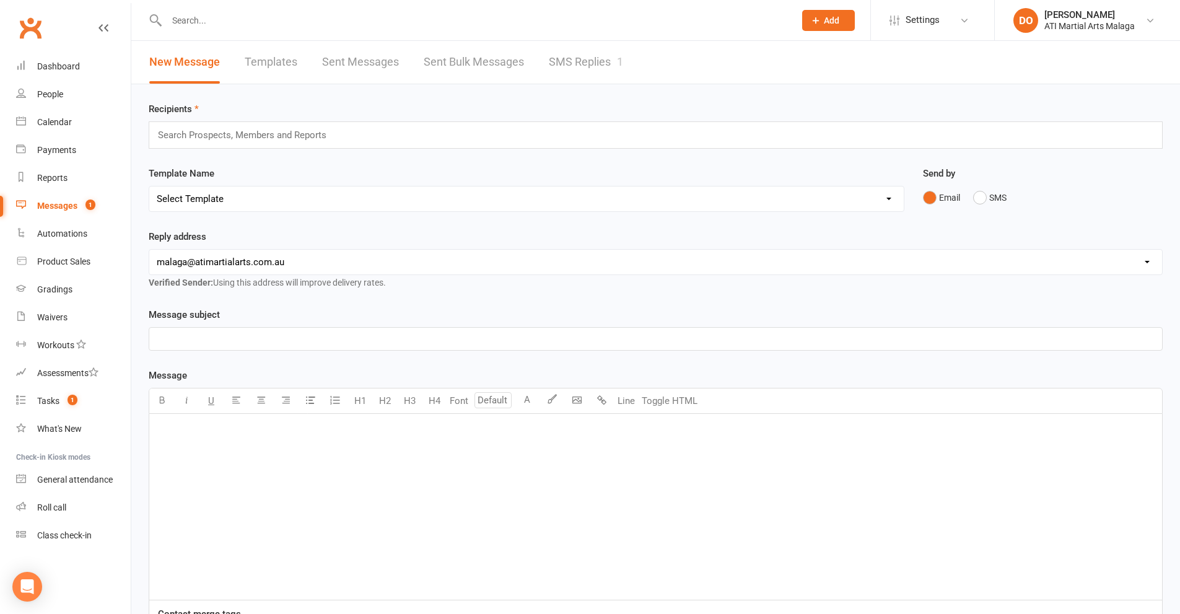
click at [574, 62] on link "SMS Replies 1" at bounding box center [586, 62] width 74 height 43
